Goal: Contribute content: Add original content to the website for others to see

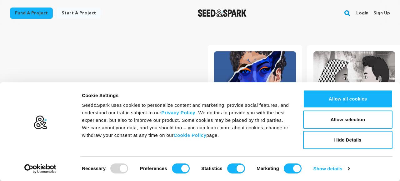
click at [356, 13] on div "Login Sign up" at bounding box center [370, 13] width 39 height 16
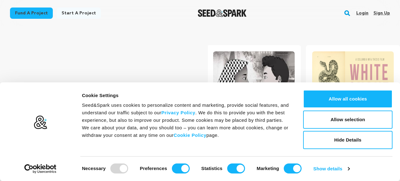
click at [362, 13] on link "Login" at bounding box center [362, 13] width 12 height 10
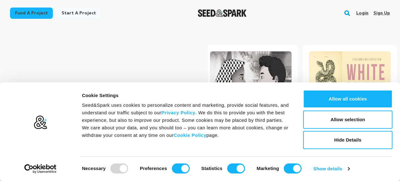
scroll to position [0, 104]
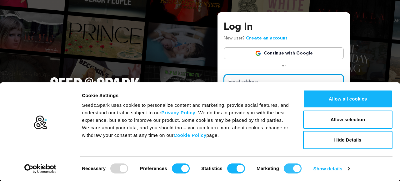
type input "[EMAIL_ADDRESS][DOMAIN_NAME]"
click at [290, 171] on input "Marketing" at bounding box center [293, 168] width 18 height 10
checkbox input "false"
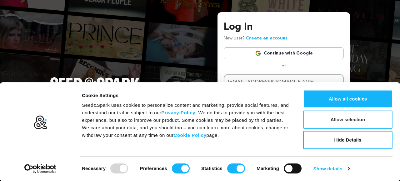
click at [323, 122] on button "Allow selection" at bounding box center [347, 119] width 89 height 18
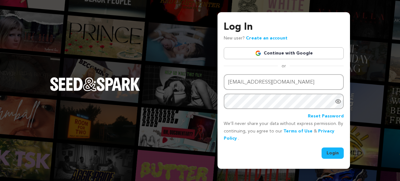
click at [327, 160] on div "Log In New user? Create an account Continue with Google or Email address leahma…" at bounding box center [283, 90] width 132 height 156
click at [328, 156] on button "Login" at bounding box center [333, 152] width 22 height 11
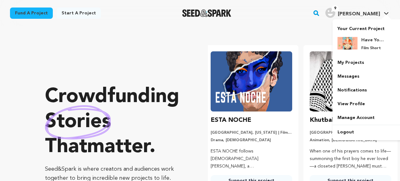
scroll to position [0, 104]
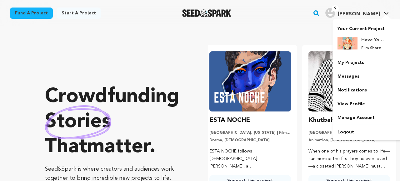
click at [373, 12] on span "Leah M." at bounding box center [359, 14] width 42 height 5
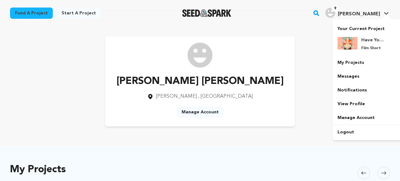
click at [335, 12] on img "Leah M.'s Profile" at bounding box center [330, 13] width 10 height 10
click at [357, 90] on link "Notifications" at bounding box center [367, 90] width 70 height 14
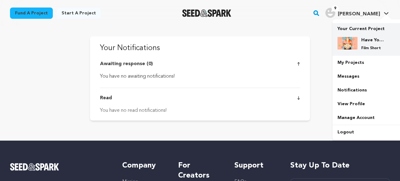
click at [366, 50] on p "Film Short" at bounding box center [372, 48] width 22 height 5
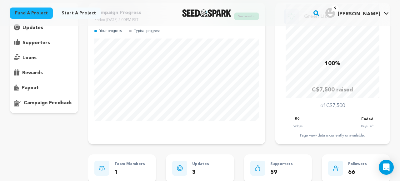
scroll to position [51, 0]
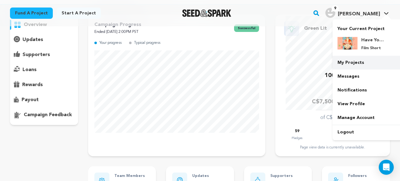
click at [354, 61] on link "My Projects" at bounding box center [367, 63] width 70 height 14
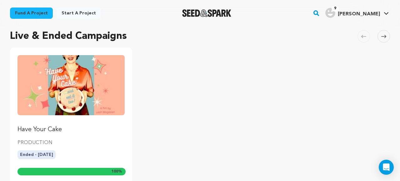
scroll to position [73, 0]
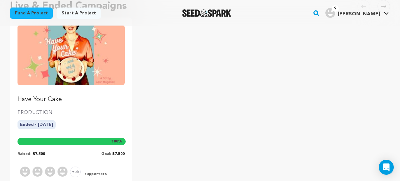
click at [90, 66] on img "Fund Have Your Cake" at bounding box center [70, 55] width 107 height 60
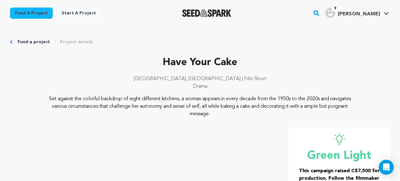
click at [370, 14] on span "[PERSON_NAME]" at bounding box center [359, 14] width 42 height 5
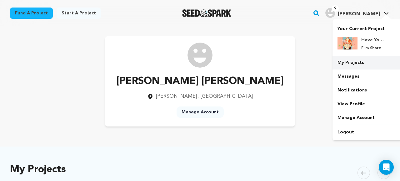
click at [353, 62] on link "My Projects" at bounding box center [367, 63] width 70 height 14
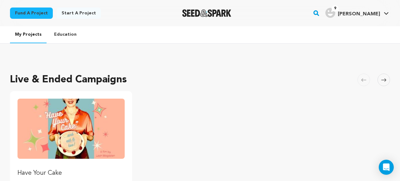
click at [100, 119] on img "Fund Have Your Cake" at bounding box center [70, 128] width 107 height 60
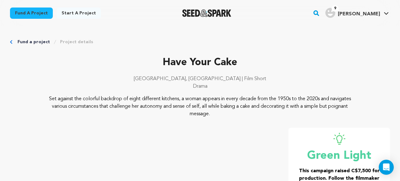
click at [32, 42] on link "Fund a project" at bounding box center [33, 42] width 32 height 6
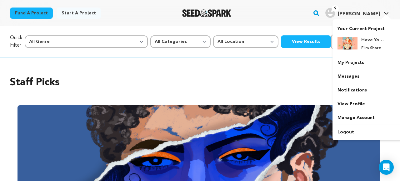
click at [362, 10] on h4 "[PERSON_NAME]" at bounding box center [359, 13] width 42 height 7
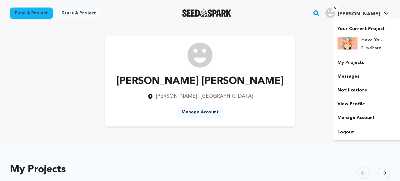
click at [362, 10] on h4 "[PERSON_NAME]" at bounding box center [359, 13] width 42 height 7
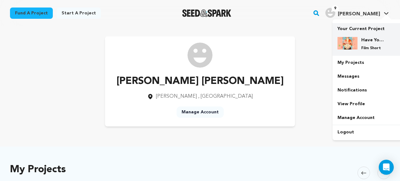
click at [363, 45] on div "Have Your Cake Film Short" at bounding box center [372, 44] width 30 height 14
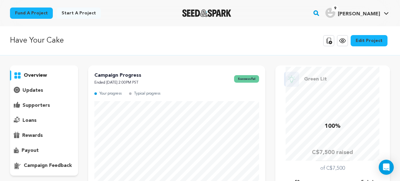
click at [38, 105] on p "supporters" at bounding box center [35, 105] width 27 height 7
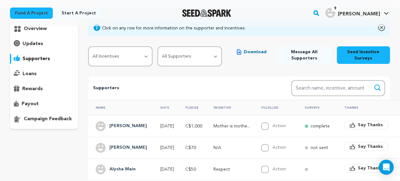
scroll to position [12, 0]
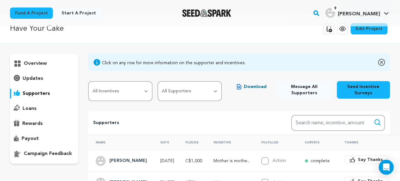
click at [35, 77] on p "updates" at bounding box center [32, 78] width 21 height 7
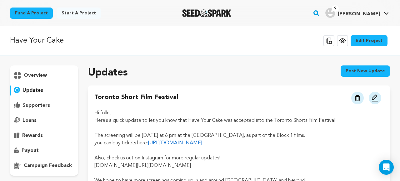
click at [354, 69] on button "Post new update" at bounding box center [365, 70] width 49 height 11
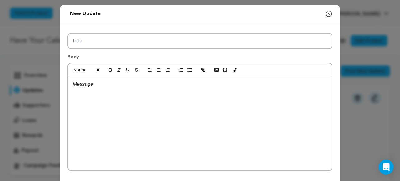
click at [180, 51] on div "Body" at bounding box center [199, 110] width 265 height 122
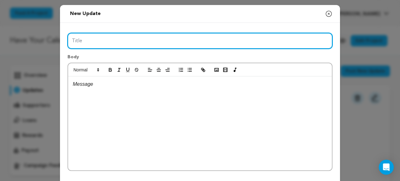
click at [178, 43] on input "Title" at bounding box center [199, 41] width 265 height 16
type input "Forest City Film Festival"
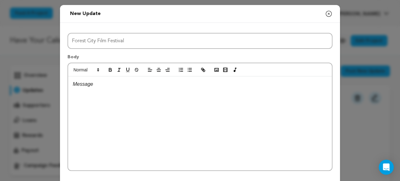
click at [152, 93] on div at bounding box center [200, 123] width 264 height 94
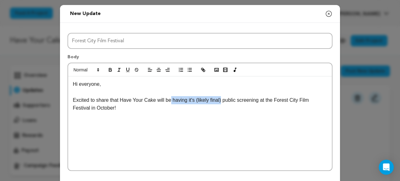
drag, startPoint x: 224, startPoint y: 100, endPoint x: 172, endPoint y: 102, distance: 51.6
click at [172, 102] on p "Excited to share that Have Your Cake will be having it's (likely final) public …" at bounding box center [200, 104] width 254 height 16
drag, startPoint x: 224, startPoint y: 102, endPoint x: 166, endPoint y: 102, distance: 57.8
click at [166, 102] on p "Excited to share that Have Your Cake will be ap public screening at the Forest …" at bounding box center [200, 100] width 254 height 8
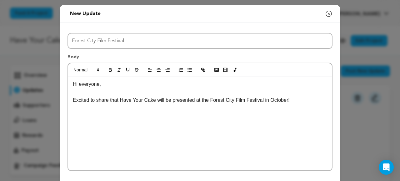
click at [312, 102] on p "Excited to share that Have Your Cake will be presented at the Forest City Film …" at bounding box center [200, 100] width 254 height 8
click at [108, 68] on icon "button" at bounding box center [110, 70] width 6 height 6
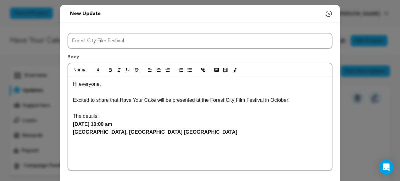
click at [291, 100] on p "Excited to share that Have Your Cake will be presented at the Forest City Film …" at bounding box center [200, 100] width 254 height 8
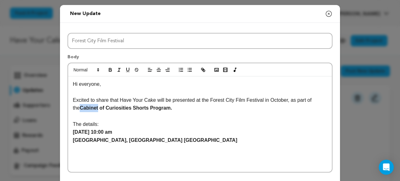
drag, startPoint x: 92, startPoint y: 107, endPoint x: 72, endPoint y: 111, distance: 21.1
click at [72, 111] on div "Hi everyone, Excited to share that Have Your Cake will be presented at the Fore…" at bounding box center [200, 124] width 264 height 96
drag, startPoint x: 169, startPoint y: 108, endPoint x: 130, endPoint y: 104, distance: 39.3
click at [130, 104] on p "Excited to share that Have Your Cake will be presented at the Forest City Film …" at bounding box center [200, 104] width 254 height 16
click at [72, 107] on div "Hi everyone, Excited to share that Have Your Cake will be presented at the Fore…" at bounding box center [200, 124] width 264 height 96
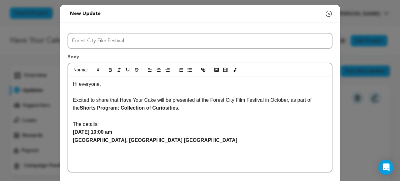
click at [171, 138] on p "[GEOGRAPHIC_DATA], [GEOGRAPHIC_DATA] [GEOGRAPHIC_DATA]" at bounding box center [200, 140] width 254 height 8
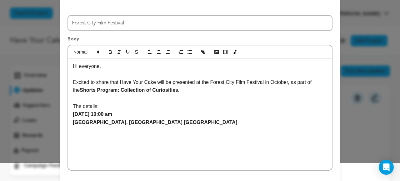
scroll to position [20, 0]
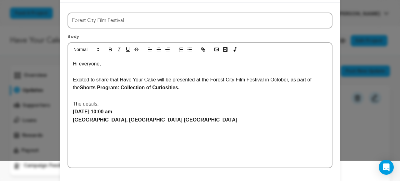
click at [291, 79] on p "Excited to share that Have Your Cake will be presented at the Forest City Film …" at bounding box center [200, 84] width 254 height 16
click at [175, 87] on p "Excited to share that Have Your Cake will be presented at the Forest City Film …" at bounding box center [200, 83] width 254 height 16
click at [173, 120] on p "[GEOGRAPHIC_DATA], [GEOGRAPHIC_DATA] [GEOGRAPHIC_DATA]" at bounding box center [200, 119] width 254 height 8
click at [112, 52] on button "button" at bounding box center [110, 48] width 9 height 7
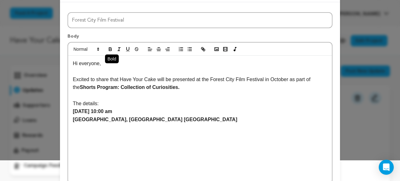
click at [109, 51] on icon "button" at bounding box center [110, 49] width 6 height 6
click at [112, 46] on icon "button" at bounding box center [110, 49] width 6 height 6
click at [111, 49] on icon "button" at bounding box center [110, 50] width 2 height 2
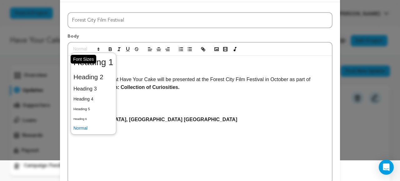
click at [96, 48] on icon at bounding box center [99, 49] width 6 height 6
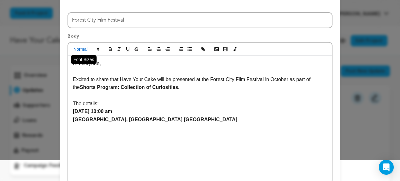
click at [87, 48] on span at bounding box center [86, 48] width 31 height 7
click at [109, 49] on icon "button" at bounding box center [110, 49] width 6 height 6
click at [119, 50] on line "button" at bounding box center [119, 48] width 1 height 3
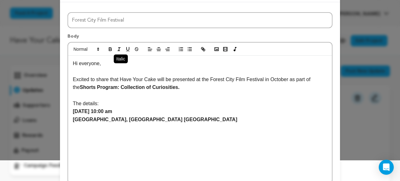
click at [119, 50] on line "button" at bounding box center [119, 48] width 1 height 3
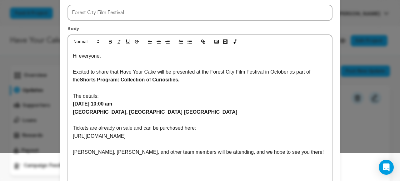
scroll to position [54, 0]
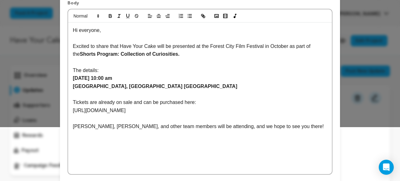
click at [213, 58] on p "Excited to share that Have Your Cake will be presented at the Forest City Film …" at bounding box center [200, 50] width 254 height 16
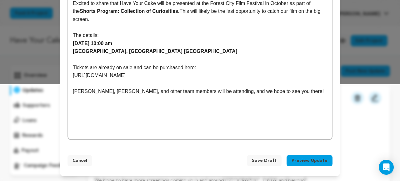
scroll to position [97, 0]
click at [279, 93] on p "Leah, Laura, and other team members will be attending, and we hope to see you t…" at bounding box center [200, 91] width 254 height 8
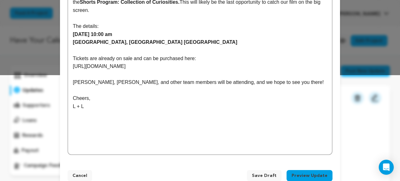
scroll to position [108, 0]
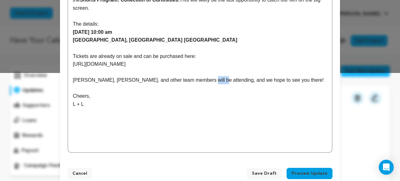
drag, startPoint x: 209, startPoint y: 80, endPoint x: 197, endPoint y: 80, distance: 12.2
click at [197, 80] on p "Leah, Laura, and other team members will be attending, and we hope to see you t…" at bounding box center [200, 80] width 254 height 8
drag, startPoint x: 196, startPoint y: 80, endPoint x: 177, endPoint y: 80, distance: 19.7
click at [177, 80] on p "Leah, Laura, and other team members will be attending. we hope to see you there!" at bounding box center [200, 80] width 254 height 8
click at [213, 78] on p "Leah, Laura, and other team members will be in attendance. we hope to see you t…" at bounding box center [200, 80] width 254 height 8
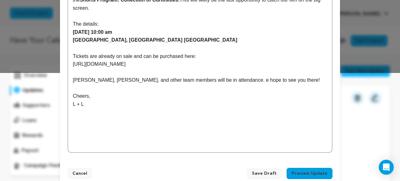
click at [214, 79] on p "Leah, Laura, and other team members will be in attendance. e hope to see you th…" at bounding box center [200, 80] width 254 height 8
click at [214, 78] on p "Leah, Laura, and other team members will be in attendance. e hope to see you th…" at bounding box center [200, 80] width 254 height 8
drag, startPoint x: 210, startPoint y: 79, endPoint x: 270, endPoint y: 77, distance: 59.7
click at [270, 77] on p "Leah, Laura, and other team members will be in attendance. e hope to see you th…" at bounding box center [200, 80] width 254 height 8
drag, startPoint x: 92, startPoint y: 96, endPoint x: 66, endPoint y: 96, distance: 26.2
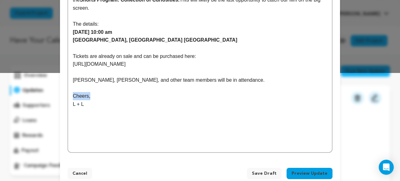
click at [66, 96] on div "Title Forest City Film Festival Body Hi everyone, Excited to share that Have Yo…" at bounding box center [200, 37] width 280 height 245
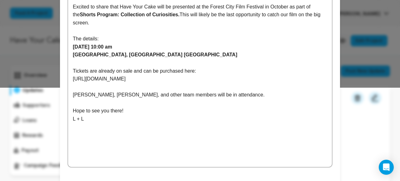
scroll to position [121, 0]
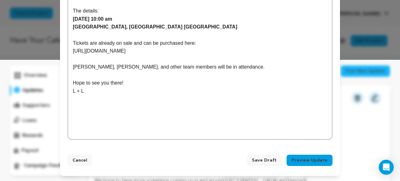
click at [310, 162] on button "Preview Update" at bounding box center [310, 159] width 46 height 11
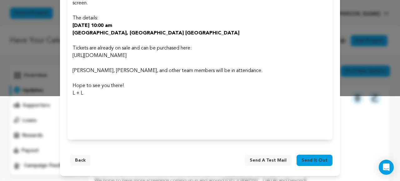
scroll to position [82, 0]
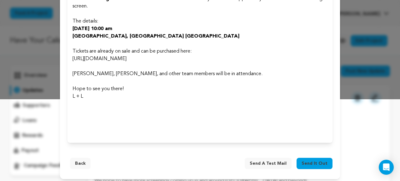
click at [85, 162] on button "Back" at bounding box center [80, 162] width 21 height 11
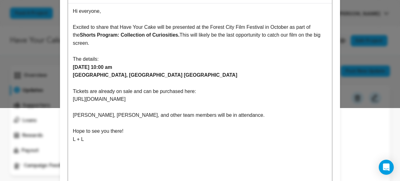
scroll to position [72, 0]
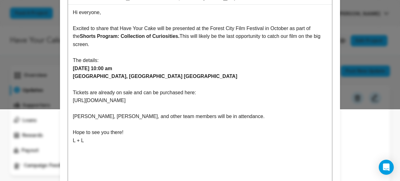
click at [176, 37] on p "Excited to share that Have Your Cake will be presented at the Forest City Film …" at bounding box center [200, 36] width 254 height 24
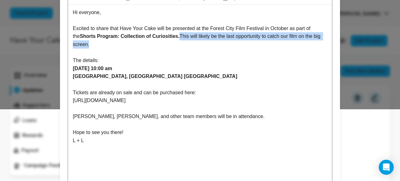
drag, startPoint x: 175, startPoint y: 36, endPoint x: 200, endPoint y: 43, distance: 26.0
click at [200, 43] on p "Excited to share that Have Your Cake will be presented at the Forest City Film …" at bounding box center [200, 36] width 254 height 24
copy p "This will likely be the last opportunity to catch our film on the big screen."
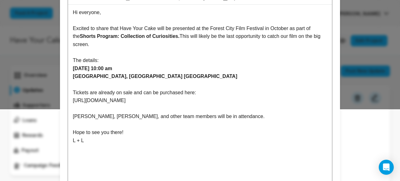
click at [211, 119] on p "Leah, Laura, and other team members will be in attendance." at bounding box center [200, 116] width 254 height 8
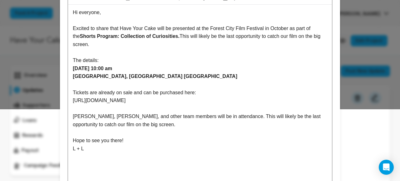
scroll to position [0, 0]
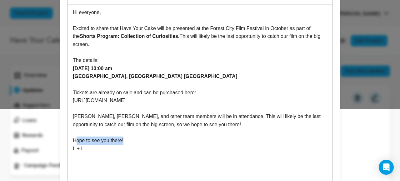
drag, startPoint x: 131, startPoint y: 141, endPoint x: 75, endPoint y: 139, distance: 56.3
click at [75, 139] on p "Hope to see you there!" at bounding box center [200, 140] width 254 height 8
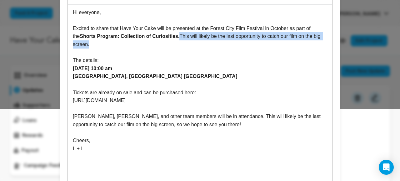
drag, startPoint x: 175, startPoint y: 37, endPoint x: 185, endPoint y: 42, distance: 11.0
click at [185, 42] on p "Excited to share that Have Your Cake will be presented at the Forest City Film …" at bounding box center [200, 36] width 254 height 24
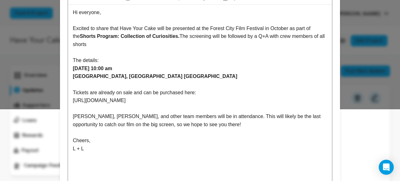
click at [324, 36] on p "Excited to share that Have Your Cake will be presented at the Forest City Film …" at bounding box center [200, 36] width 254 height 24
click at [143, 44] on p "Excited to share that Have Your Cake will be presented at the Forest City Film …" at bounding box center [200, 36] width 254 height 24
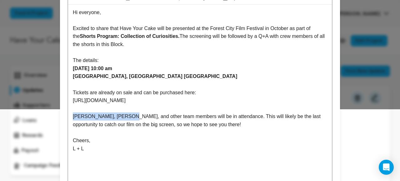
drag, startPoint x: 124, startPoint y: 116, endPoint x: 75, endPoint y: 117, distance: 49.1
click at [74, 117] on p "Leah, Laura, and other team members will be in attendance. This will likely be …" at bounding box center [200, 120] width 254 height 16
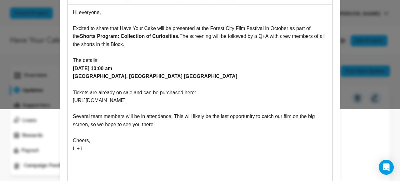
click at [176, 116] on p "Several team members will be in attendance. This will likely be the last opport…" at bounding box center [200, 120] width 254 height 16
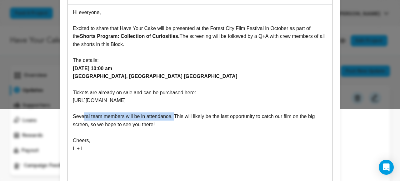
drag, startPoint x: 176, startPoint y: 116, endPoint x: 84, endPoint y: 119, distance: 91.9
click at [84, 119] on p "Several team members will be in attendance. This will likely be the last opport…" at bounding box center [200, 120] width 254 height 16
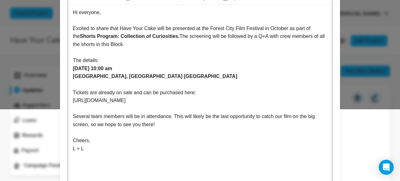
click at [94, 117] on p "Several team members will be in attendance. This will likely be the last opport…" at bounding box center [200, 120] width 254 height 16
click at [92, 117] on p "Several team members will be in attendance. This will likely be the last opport…" at bounding box center [200, 120] width 254 height 16
click at [152, 45] on p "Excited to share that Have Your Cake will be presented at the Forest City Film …" at bounding box center [200, 36] width 254 height 24
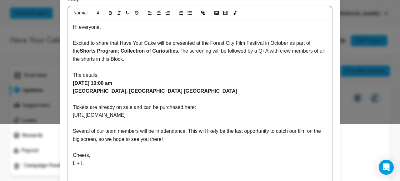
scroll to position [54, 0]
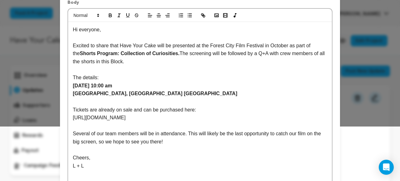
click at [114, 60] on p "Excited to share that Have Your Cake will be presented at the Forest City Film …" at bounding box center [200, 54] width 254 height 24
click at [278, 54] on p "Excited to share that Have Your Cake will be presented at the Forest City Film …" at bounding box center [200, 54] width 254 height 24
click at [278, 53] on p "Excited to share that Have Your Cake will be presented at the Forest City Film …" at bounding box center [200, 54] width 254 height 24
click at [183, 64] on p "Excited to share that Have Your Cake will be presented at the Forest City Film …" at bounding box center [200, 54] width 254 height 24
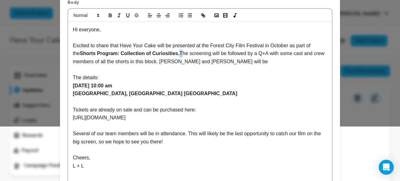
click at [176, 54] on p "Excited to share that Have Your Cake will be presented at the Forest City Film …" at bounding box center [200, 54] width 254 height 24
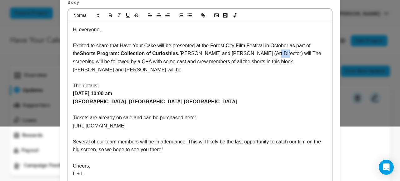
drag, startPoint x: 252, startPoint y: 53, endPoint x: 263, endPoint y: 57, distance: 11.7
click at [263, 57] on p "Excited to share that Have Your Cake will be presented at the Forest City Film …" at bounding box center [200, 58] width 254 height 32
click at [250, 55] on p "Excited to share that Have Your Cake will be presented at the Forest City Film …" at bounding box center [200, 58] width 254 height 32
click at [272, 63] on p "Excited to share that Have Your Cake will be presented at the Forest City Film …" at bounding box center [200, 58] width 254 height 32
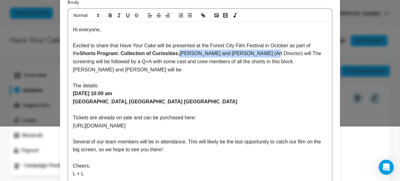
drag, startPoint x: 251, startPoint y: 54, endPoint x: 174, endPoint y: 56, distance: 76.3
click at [174, 56] on p "Excited to share that Have Your Cake will be presented at the Forest City Film …" at bounding box center [200, 58] width 254 height 32
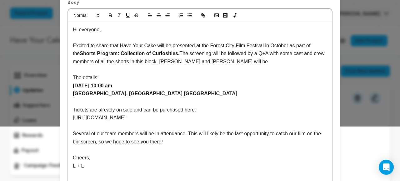
scroll to position [55, 0]
click at [214, 61] on p "Excited to share that Have Your Cake will be presented at the Forest City Film …" at bounding box center [200, 53] width 254 height 24
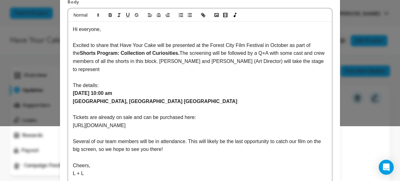
scroll to position [51, 0]
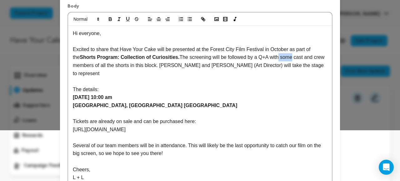
drag, startPoint x: 289, startPoint y: 57, endPoint x: 275, endPoint y: 57, distance: 14.1
click at [275, 57] on p "Excited to share that Have Your Cake will be presented at the Forest City Film …" at bounding box center [200, 61] width 254 height 32
drag, startPoint x: 304, startPoint y: 66, endPoint x: 230, endPoint y: 66, distance: 74.4
click at [230, 66] on p "Excited to share that Have Your Cake will be presented at the Forest City Film …" at bounding box center [200, 61] width 254 height 32
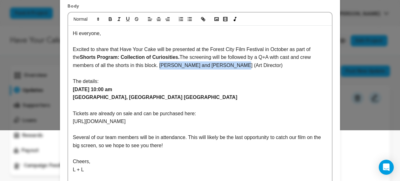
drag, startPoint x: 243, startPoint y: 64, endPoint x: 162, endPoint y: 63, distance: 81.6
click at [161, 63] on p "Excited to share that Have Your Cake will be presented at the Forest City Film …" at bounding box center [200, 57] width 254 height 24
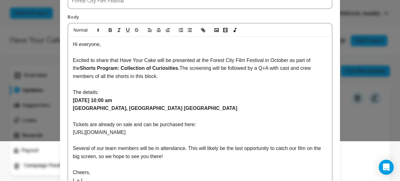
scroll to position [39, 0]
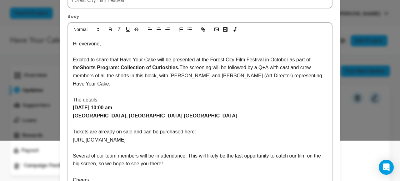
click at [143, 87] on p at bounding box center [200, 91] width 254 height 8
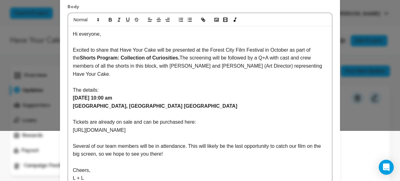
scroll to position [55, 0]
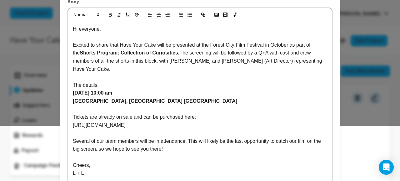
click at [207, 62] on p "Excited to share that Have Your Cake will be presented at the Forest City Film …" at bounding box center [200, 57] width 254 height 32
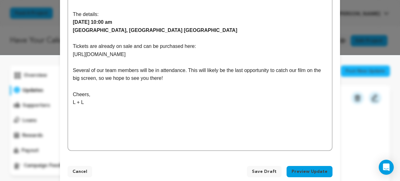
scroll to position [129, 0]
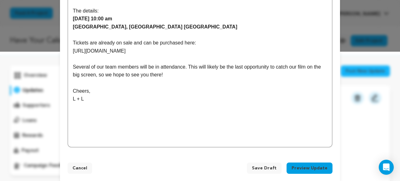
click at [271, 165] on span "Save Draft" at bounding box center [264, 168] width 25 height 6
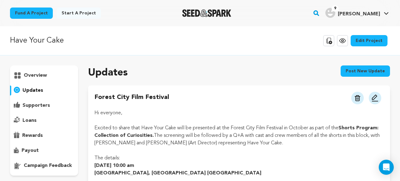
click at [35, 74] on p "overview" at bounding box center [35, 75] width 23 height 7
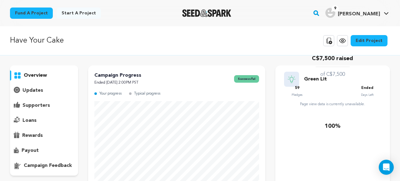
click at [343, 41] on icon at bounding box center [342, 40] width 7 height 7
click at [36, 91] on p "updates" at bounding box center [32, 90] width 21 height 7
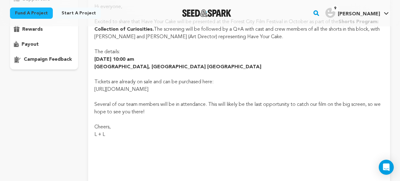
scroll to position [87, 0]
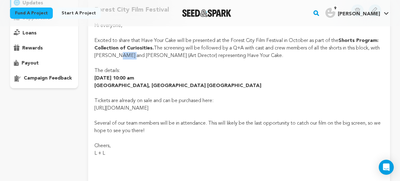
drag, startPoint x: 138, startPoint y: 54, endPoint x: 128, endPoint y: 54, distance: 10.6
click at [128, 54] on p "Excited to share that Have Your Cake will be presented at the Forest City Film …" at bounding box center [238, 48] width 289 height 22
click at [132, 55] on p "Excited to share that Have Your Cake will be presented at the Forest City Film …" at bounding box center [238, 48] width 289 height 22
click at [195, 142] on p "Cheers," at bounding box center [238, 145] width 289 height 7
click at [177, 156] on p "L + L" at bounding box center [238, 152] width 289 height 7
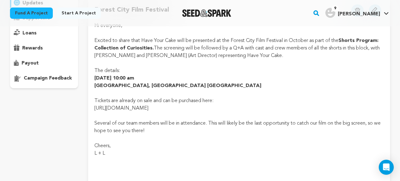
click at [141, 156] on p "L + L" at bounding box center [238, 152] width 289 height 7
click at [133, 143] on p "Cheers," at bounding box center [238, 145] width 289 height 7
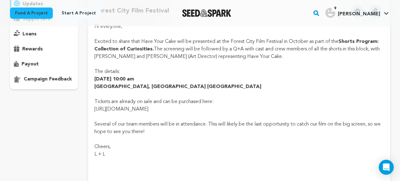
scroll to position [21, 0]
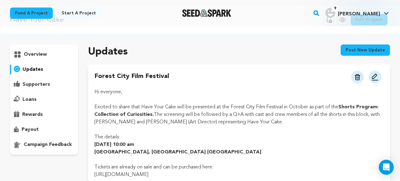
click at [380, 77] on button at bounding box center [375, 77] width 12 height 12
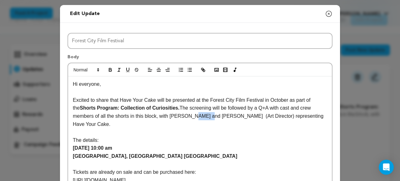
drag, startPoint x: 209, startPoint y: 117, endPoint x: 195, endPoint y: 117, distance: 13.7
click at [195, 117] on p "Excited to share that Have Your Cake will be presented at the Forest City Film …" at bounding box center [200, 112] width 254 height 32
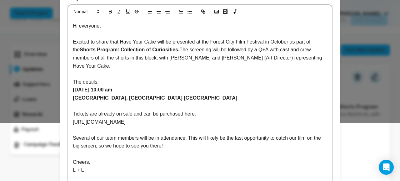
scroll to position [58, 0]
click at [77, 41] on p "Excited to share that Have Your Cake will be presented at the Forest City Film …" at bounding box center [200, 53] width 254 height 32
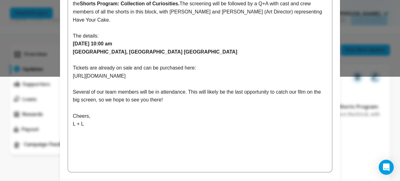
scroll to position [129, 0]
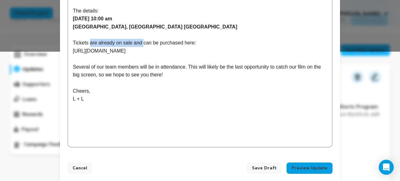
drag, startPoint x: 143, startPoint y: 37, endPoint x: 90, endPoint y: 33, distance: 53.3
click at [90, 39] on p "Tickets are already on sale and can be purchased here:" at bounding box center [200, 43] width 254 height 8
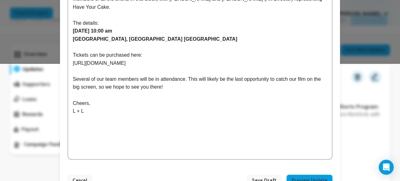
scroll to position [117, 0]
click at [305, 174] on button "Preview Update" at bounding box center [310, 179] width 46 height 11
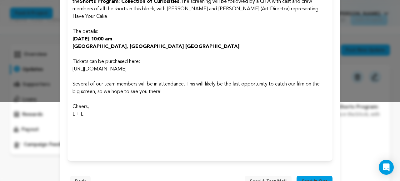
scroll to position [92, 0]
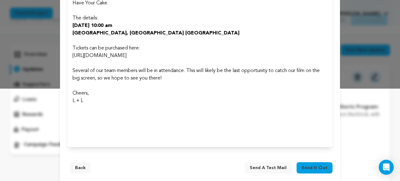
click at [309, 164] on span "Send it out" at bounding box center [315, 167] width 26 height 6
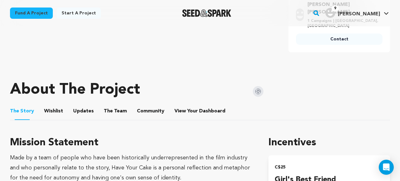
scroll to position [305, 0]
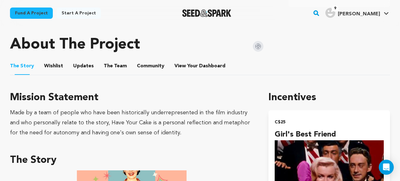
click at [112, 60] on button "The Team" at bounding box center [115, 67] width 15 height 15
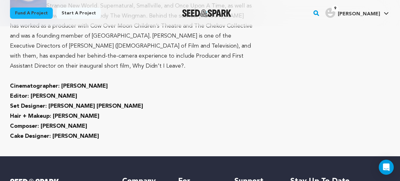
scroll to position [577, 0]
